Goal: Task Accomplishment & Management: Use online tool/utility

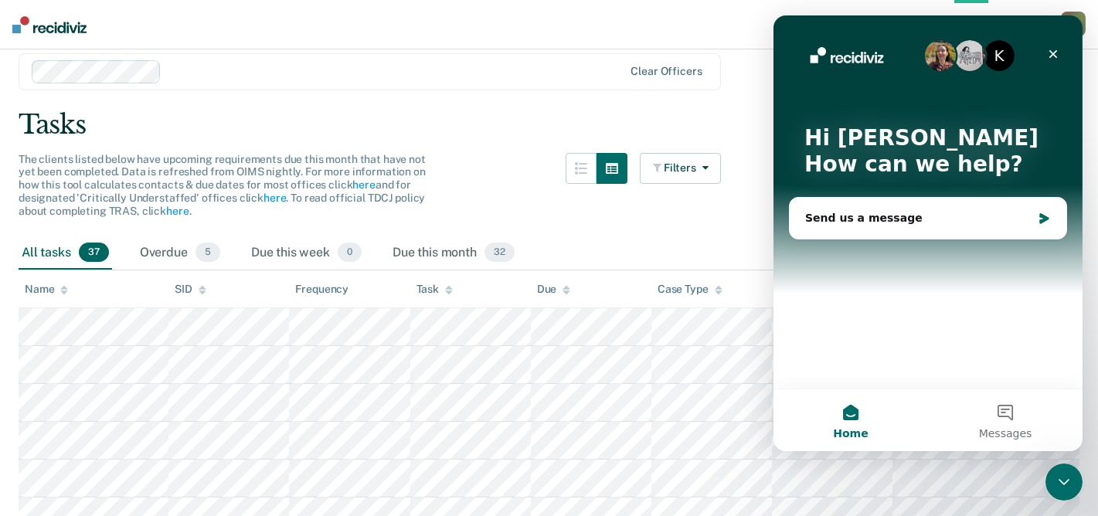
scroll to position [77, 0]
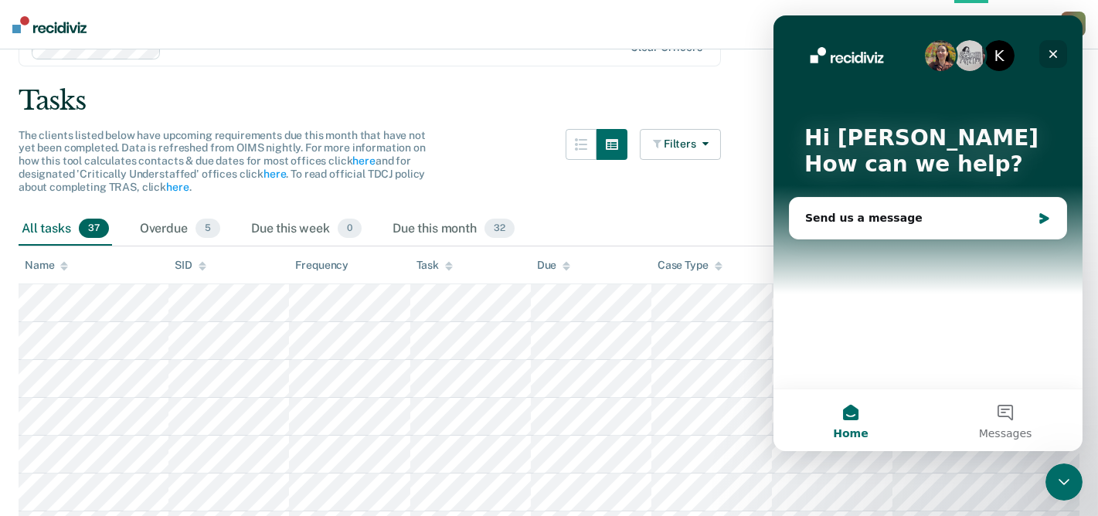
click at [1055, 54] on icon "Close" at bounding box center [1052, 54] width 12 height 12
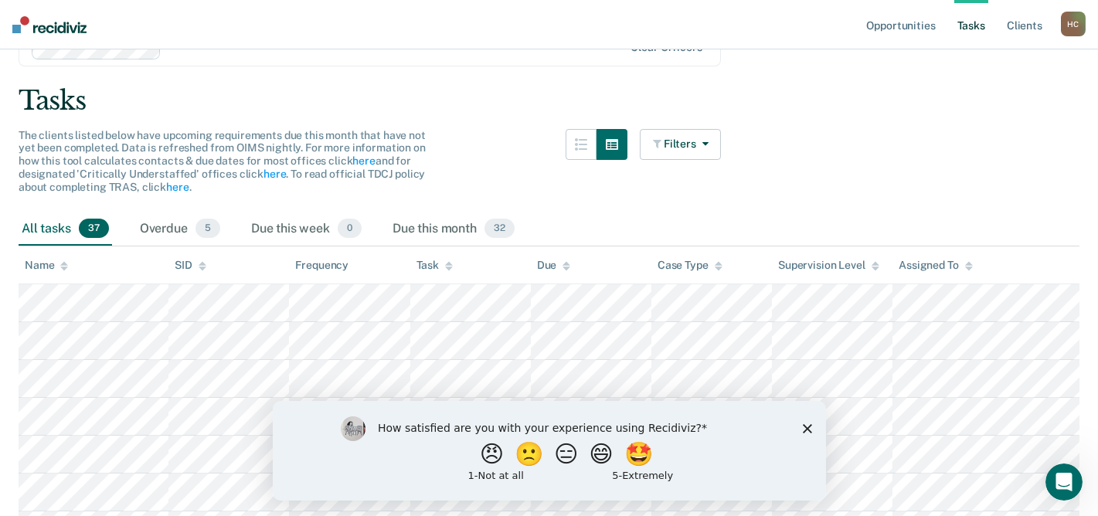
scroll to position [0, 0]
click at [807, 429] on polygon "Close survey" at bounding box center [806, 427] width 9 height 9
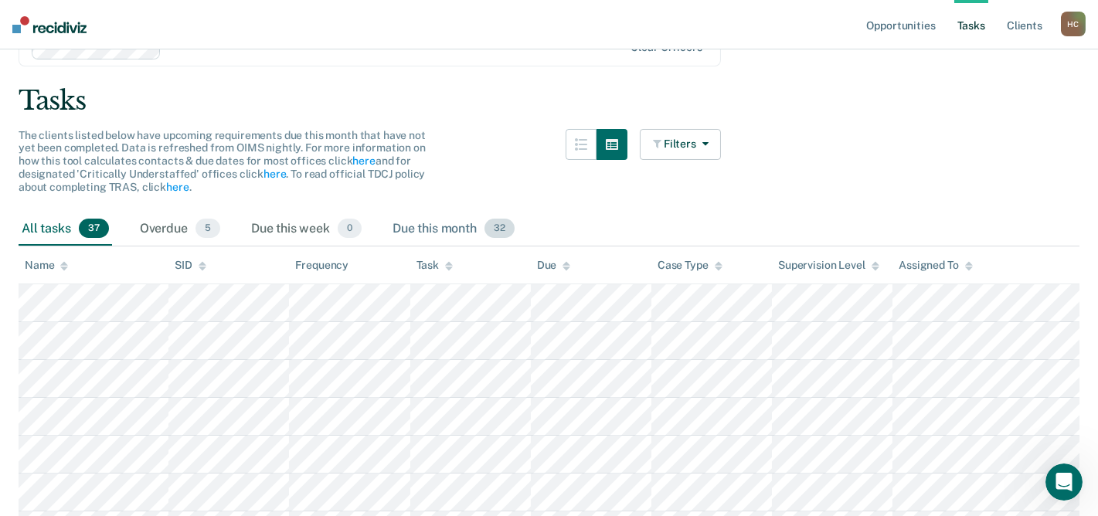
click at [448, 225] on div "Due this month 32" at bounding box center [453, 229] width 128 height 34
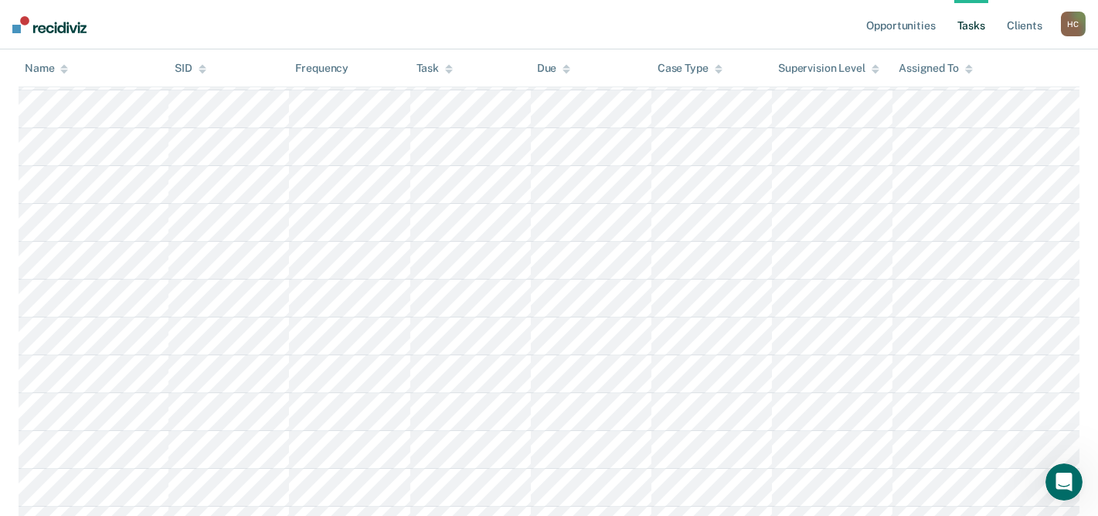
scroll to position [309, 0]
click at [385, 12] on nav "Opportunities Tasks Client s [PERSON_NAME] [PERSON_NAME] Profile How it works L…" at bounding box center [549, 24] width 1098 height 49
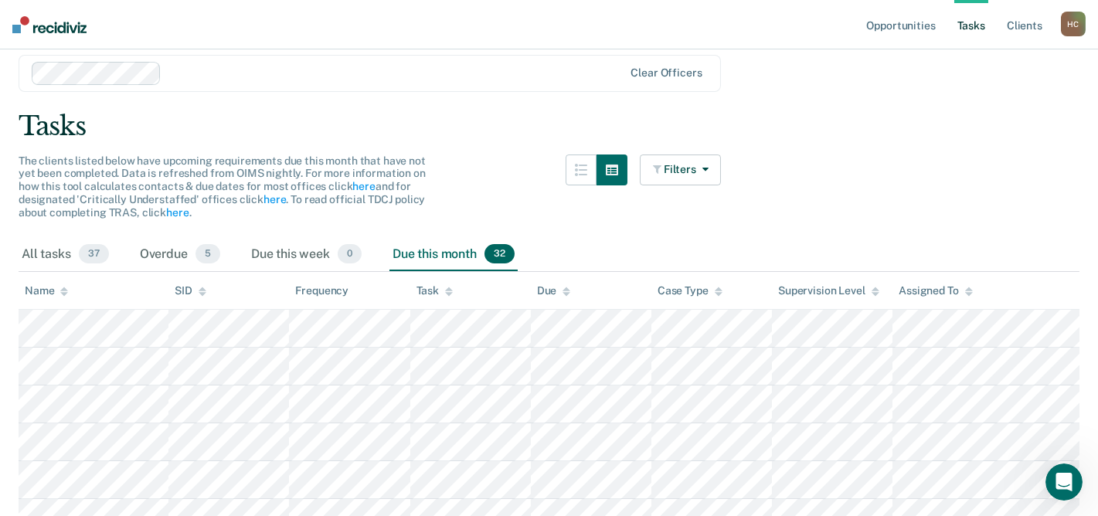
scroll to position [0, 0]
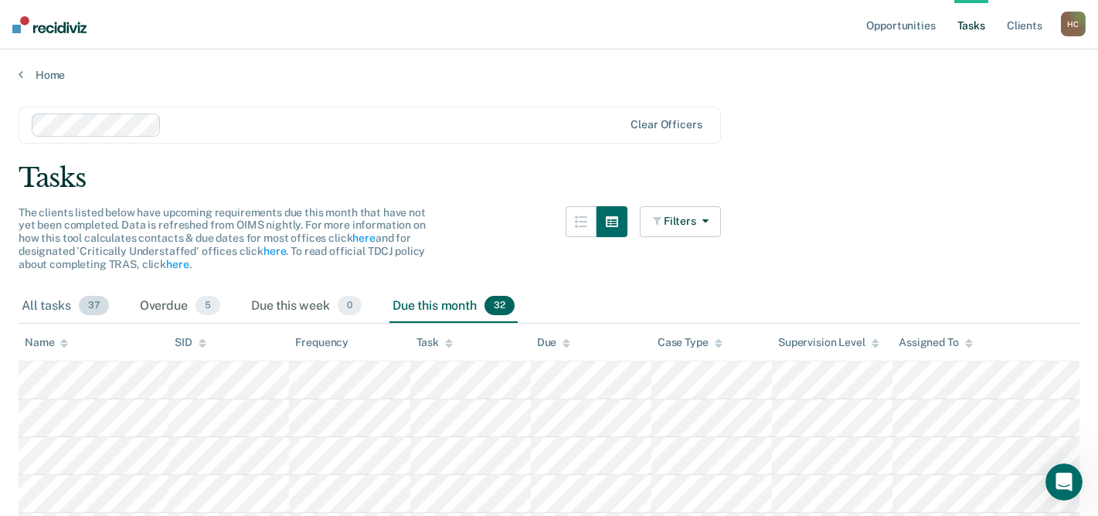
click at [87, 304] on span "37" at bounding box center [94, 306] width 30 height 20
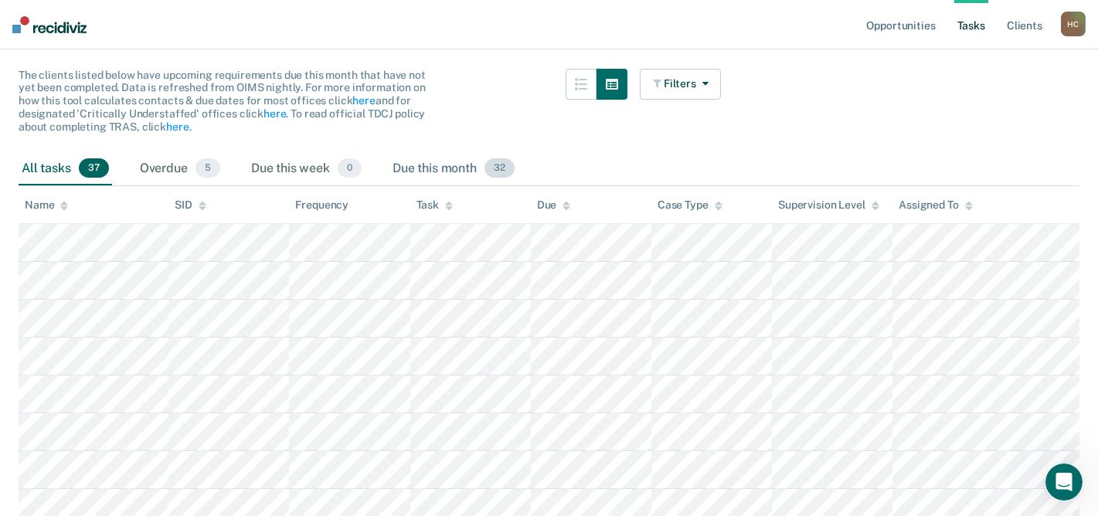
scroll to position [155, 0]
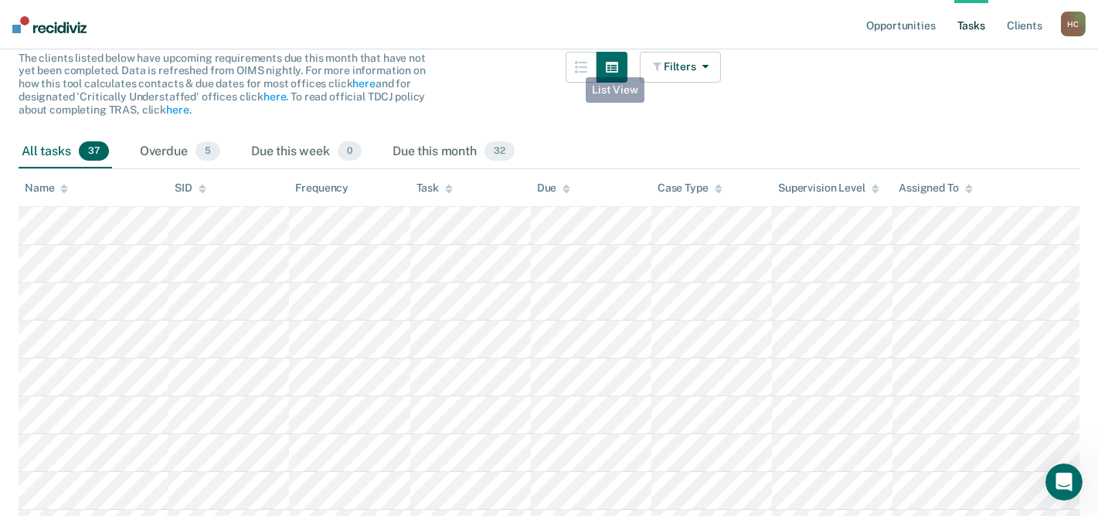
click at [572, 66] on div "The clients listed below have upcoming requirements due this month that have no…" at bounding box center [370, 93] width 702 height 83
click at [586, 66] on icon "button" at bounding box center [581, 67] width 12 height 12
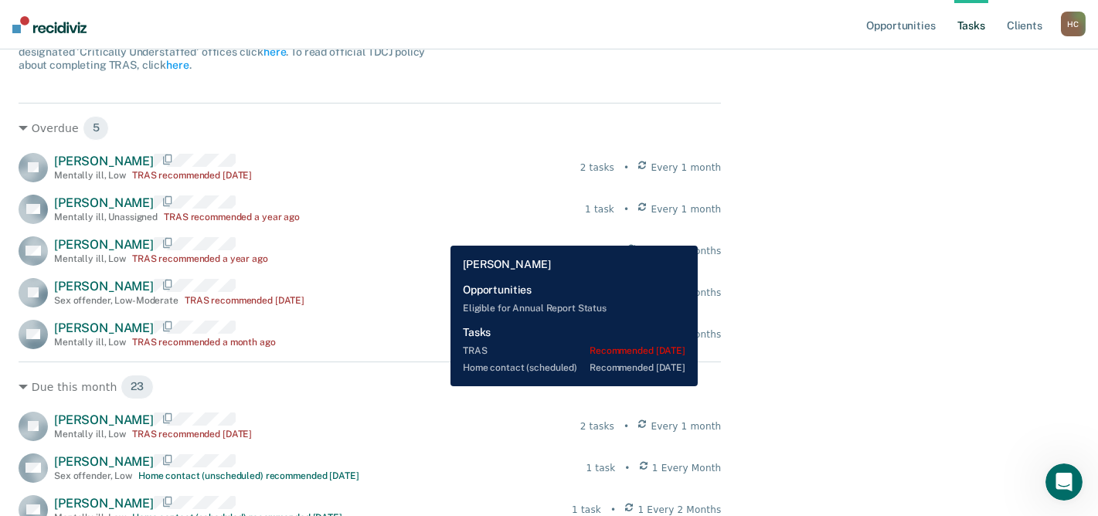
scroll to position [0, 0]
